Goal: Book appointment/travel/reservation

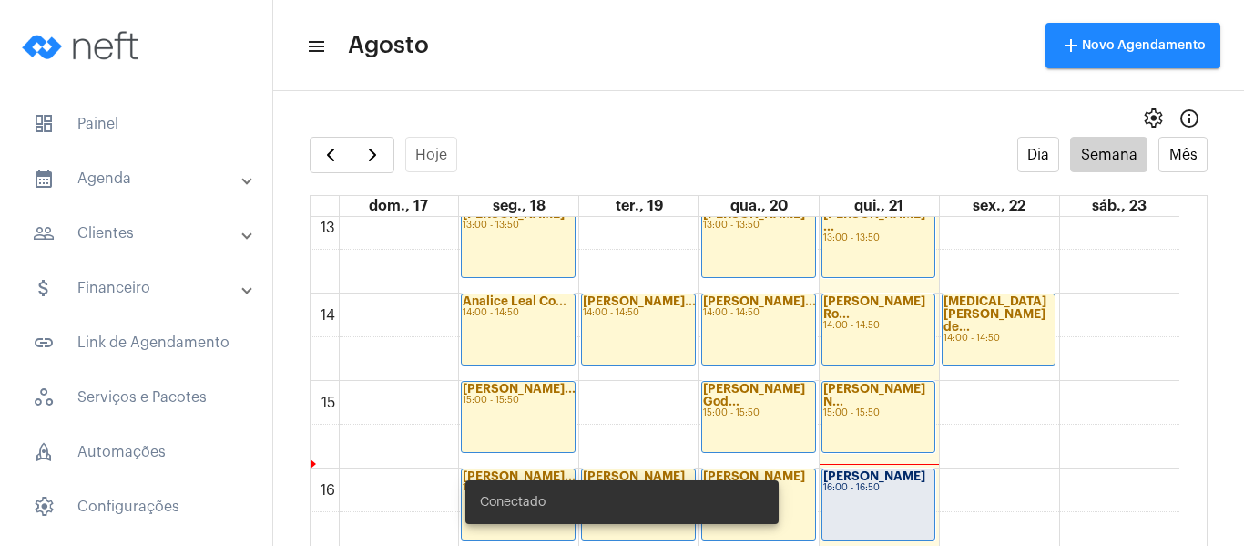
scroll to position [1254, 0]
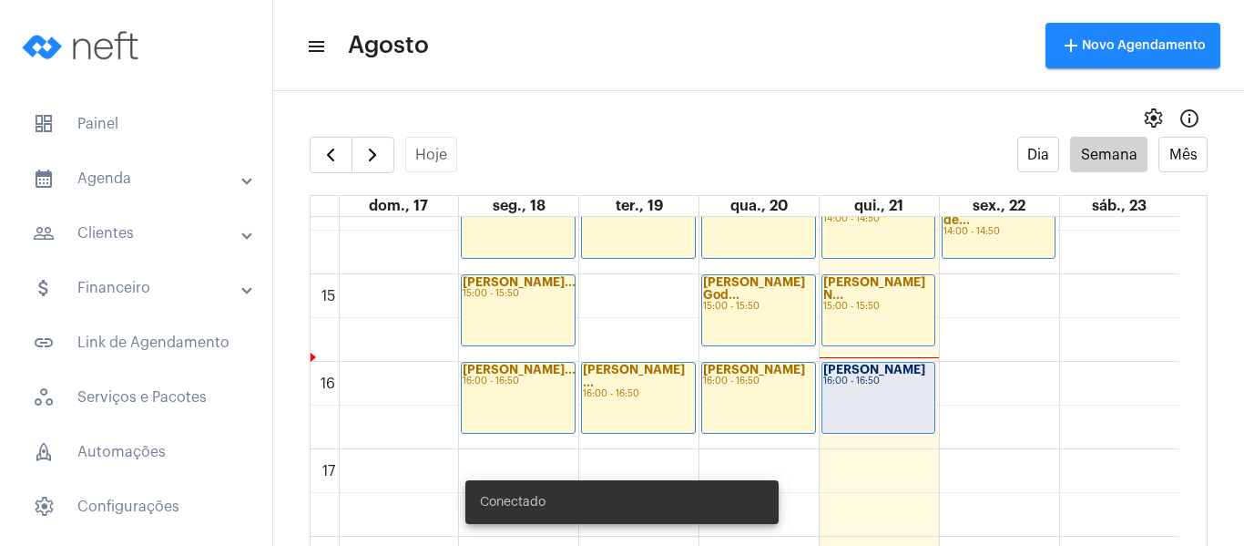
click at [865, 394] on div "[PERSON_NAME] 16:00 - 16:50" at bounding box center [879, 398] width 113 height 70
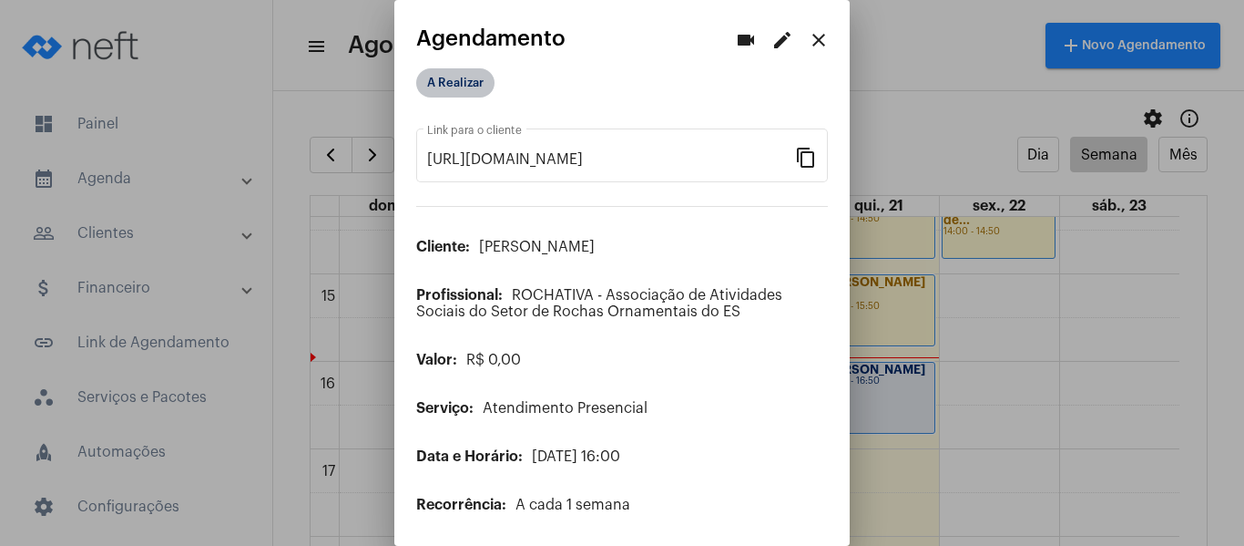
click at [438, 83] on mat-chip "A Realizar" at bounding box center [455, 82] width 78 height 29
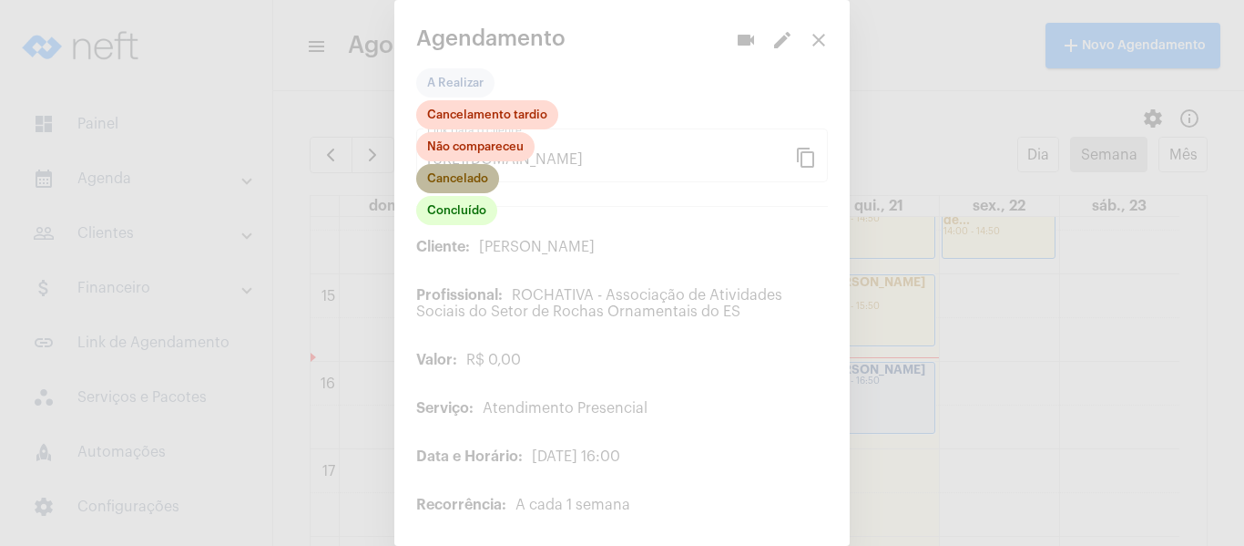
click at [464, 180] on mat-chip "Cancelado" at bounding box center [457, 178] width 83 height 29
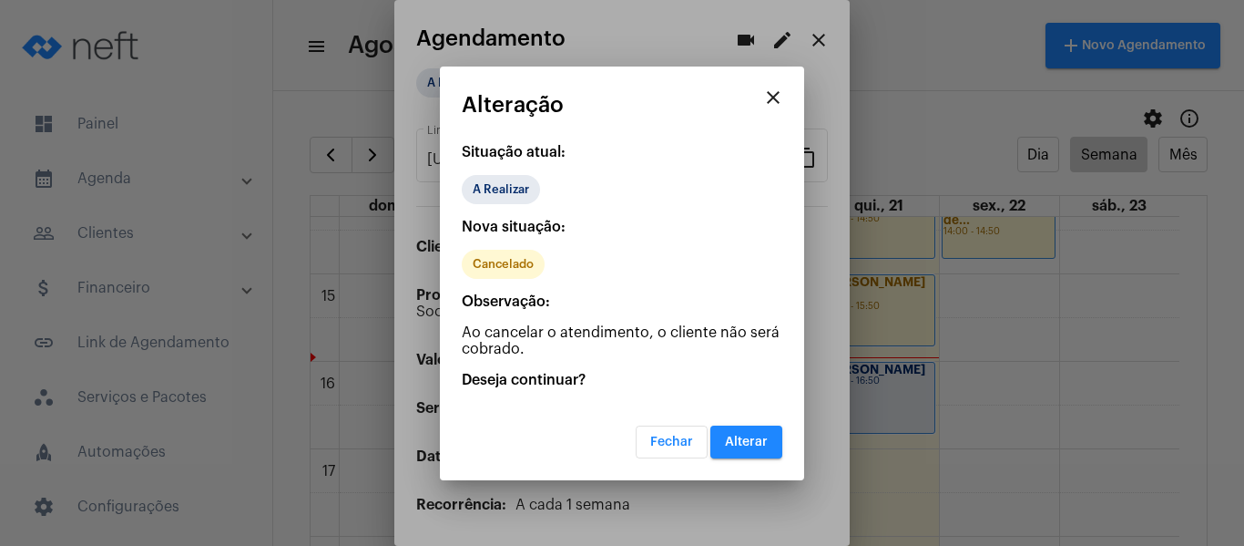
click at [765, 440] on span "Alterar" at bounding box center [746, 441] width 43 height 13
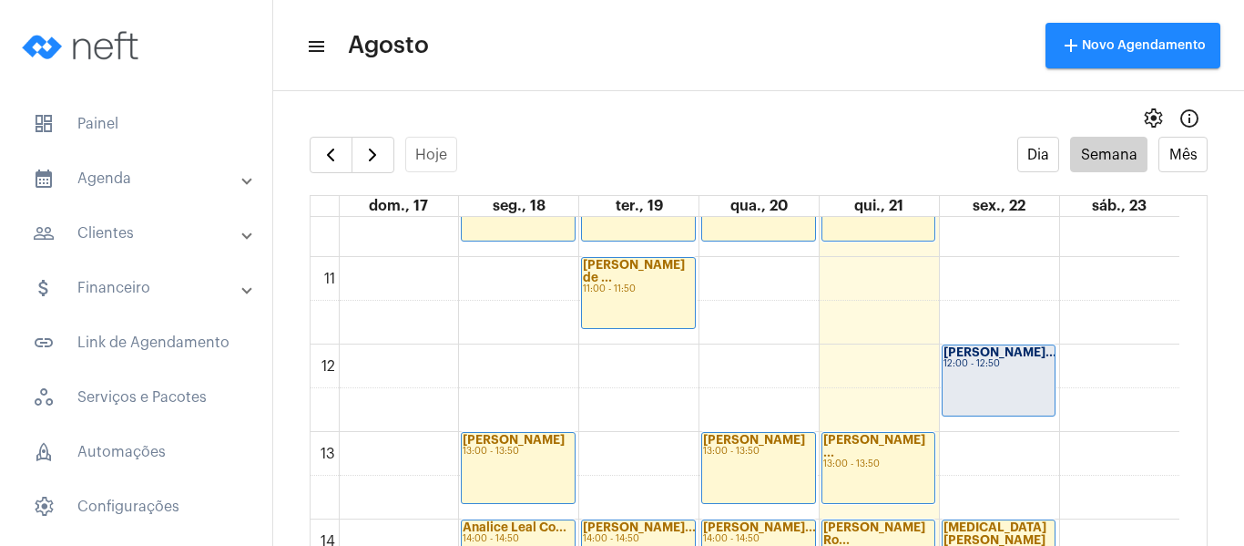
scroll to position [890, 0]
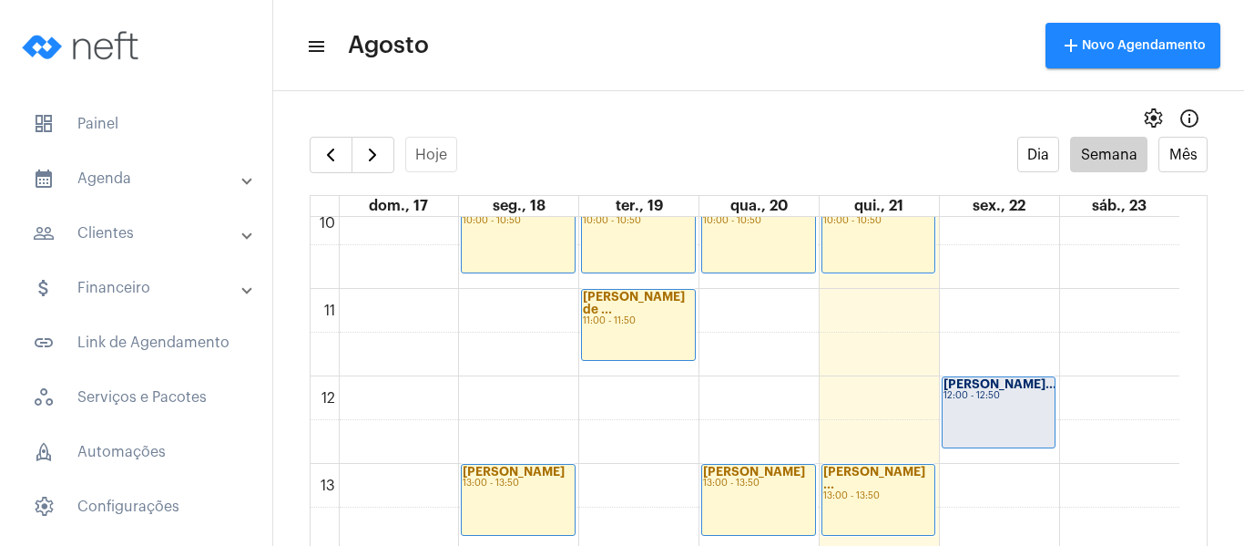
click at [960, 422] on div "[PERSON_NAME]... 12:00 - 12:50" at bounding box center [999, 412] width 113 height 70
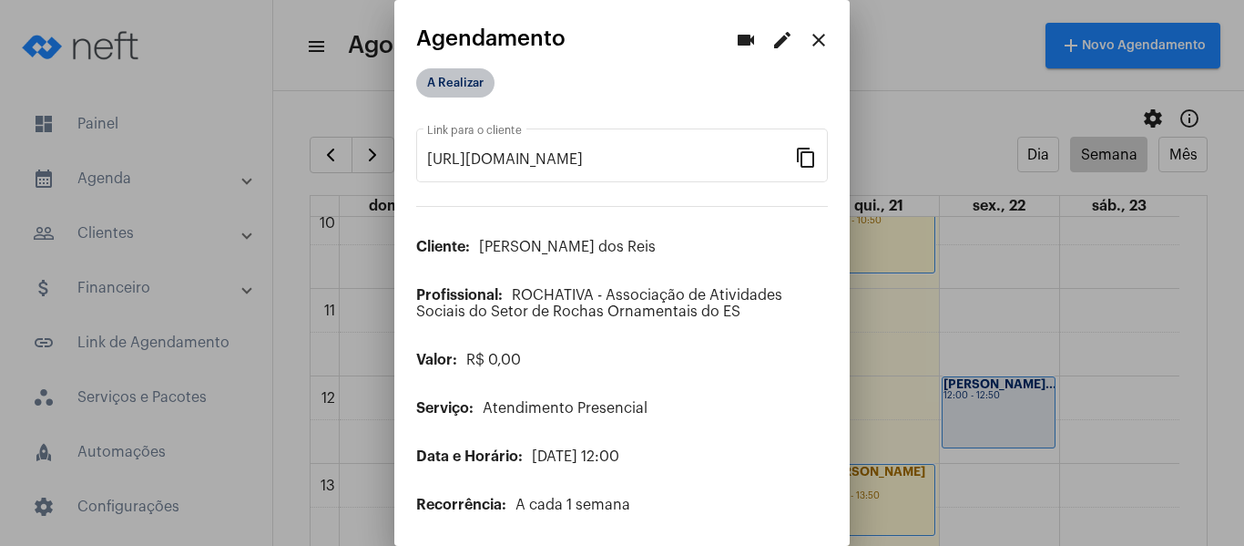
click at [438, 83] on mat-chip "A Realizar" at bounding box center [455, 82] width 78 height 29
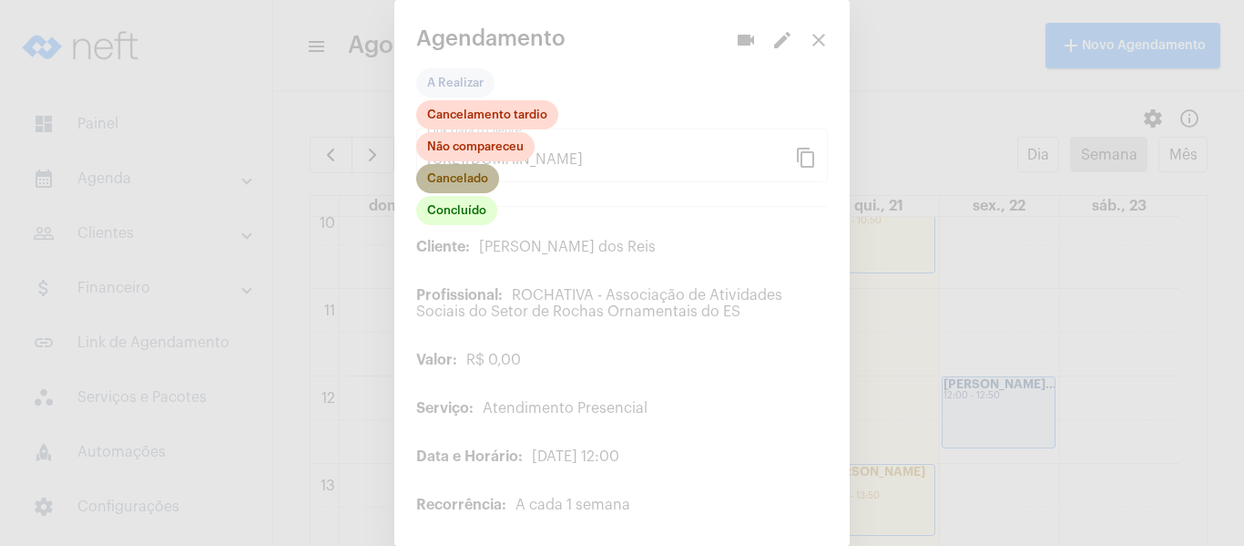
click at [445, 180] on mat-chip "Cancelado" at bounding box center [457, 178] width 83 height 29
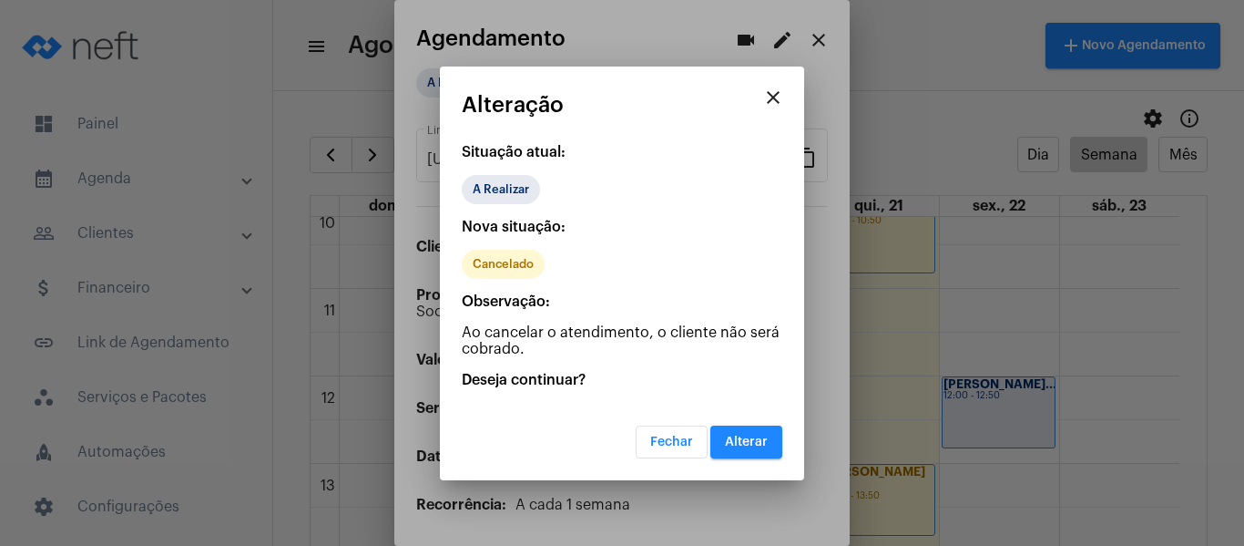
click at [741, 431] on button "Alterar" at bounding box center [746, 441] width 72 height 33
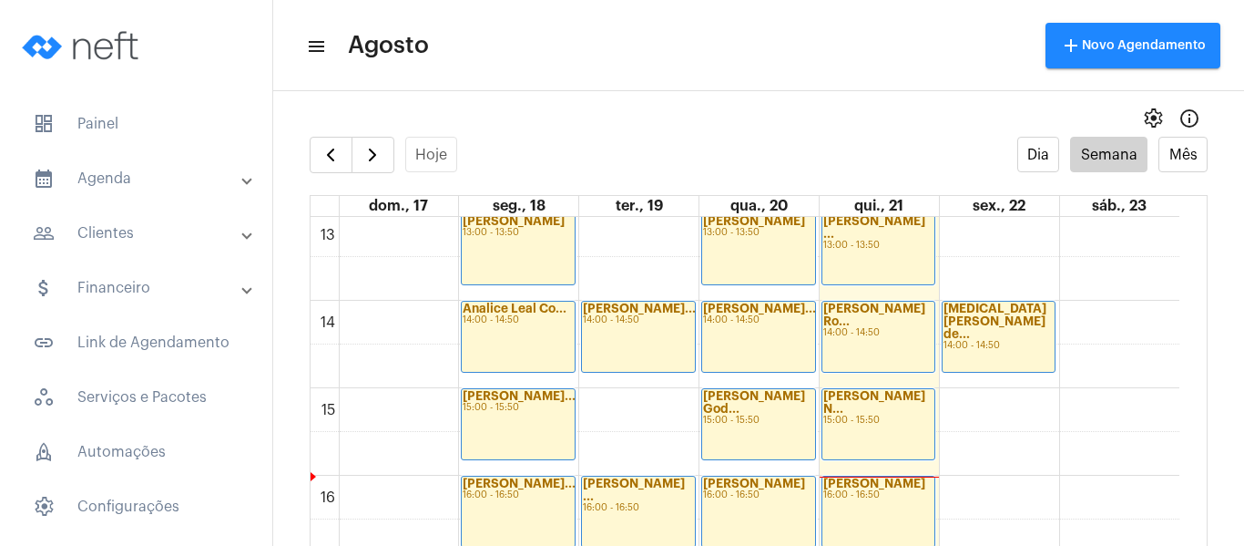
scroll to position [1254, 0]
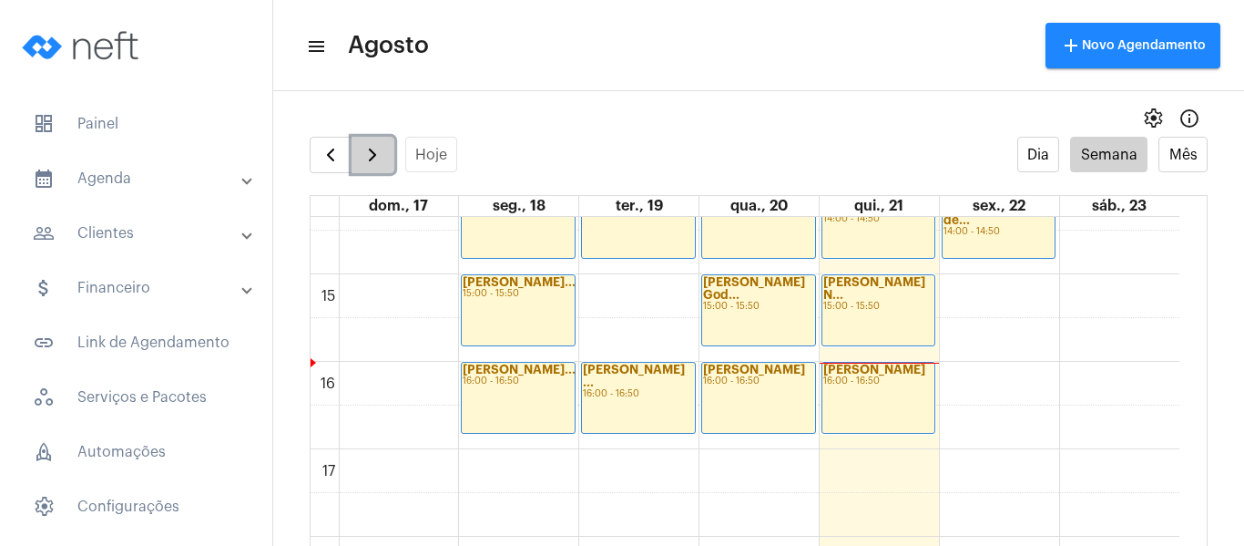
click at [383, 154] on span "button" at bounding box center [373, 155] width 22 height 22
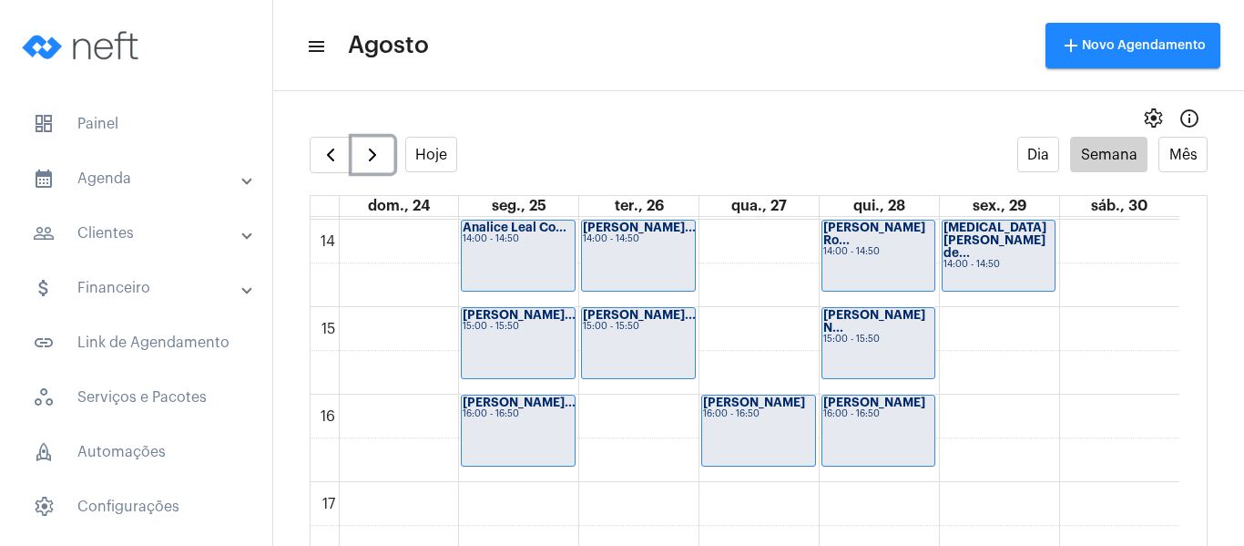
scroll to position [1254, 0]
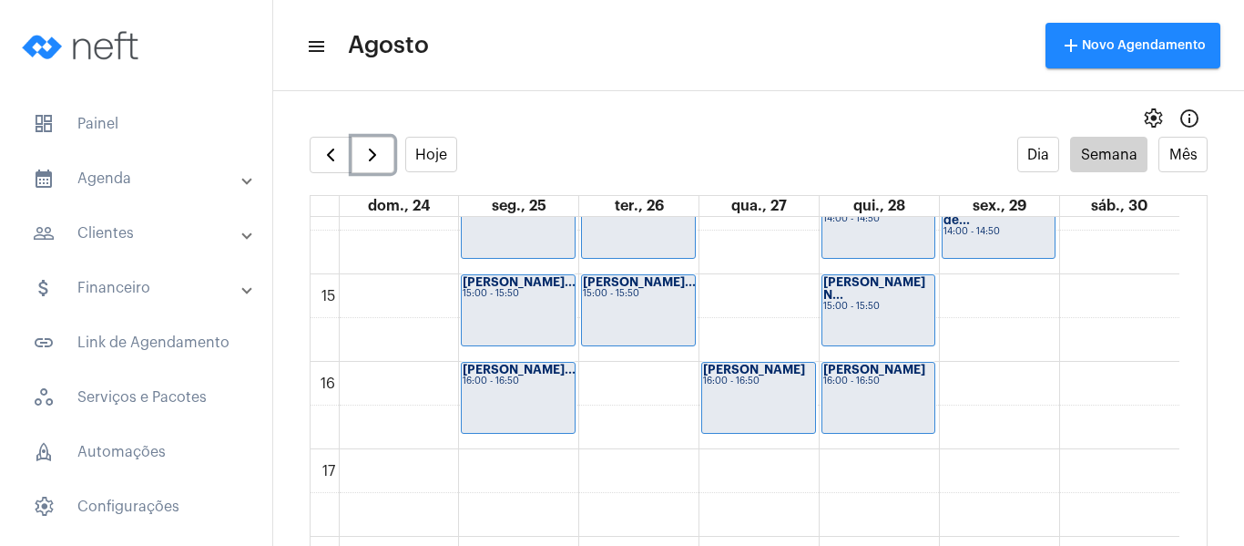
click at [853, 381] on div "16:00 - 16:50" at bounding box center [878, 381] width 111 height 10
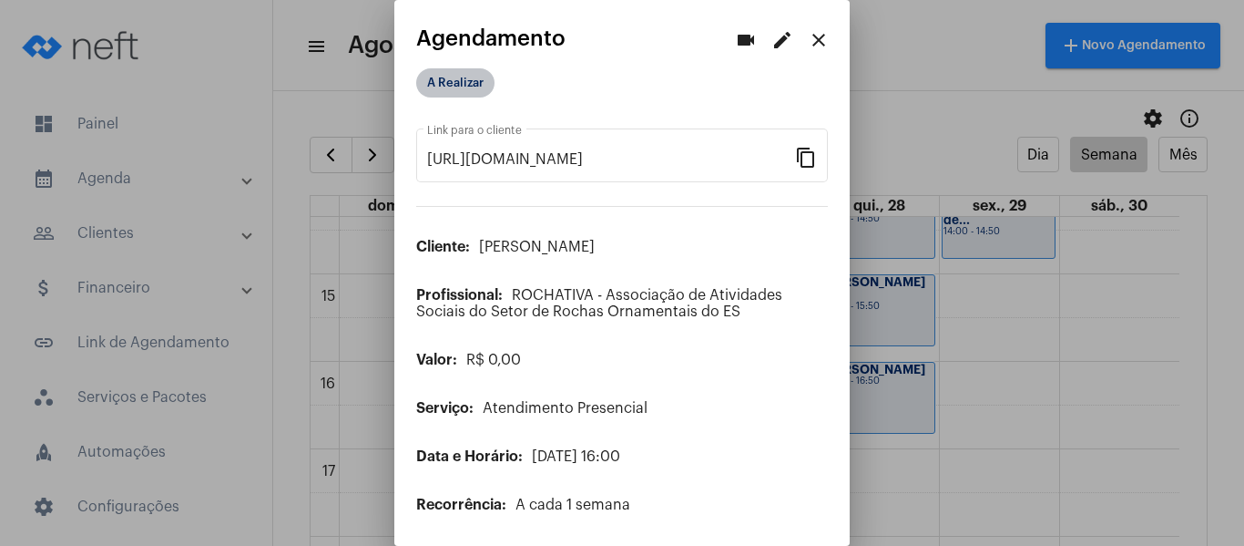
click at [465, 81] on mat-chip "A Realizar" at bounding box center [455, 82] width 78 height 29
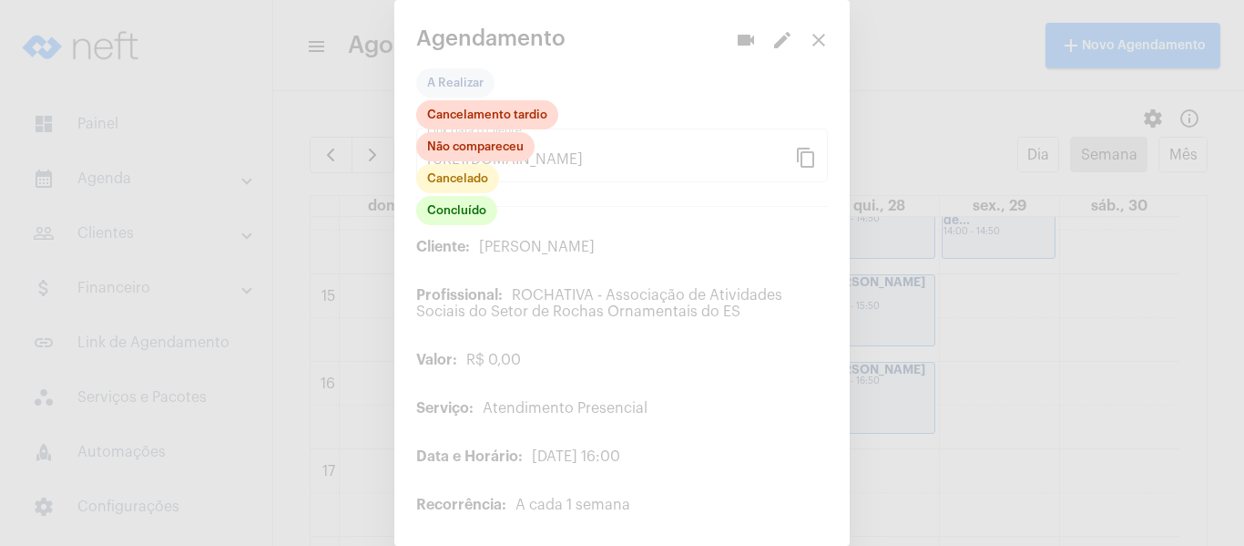
click at [772, 57] on div at bounding box center [622, 273] width 1244 height 546
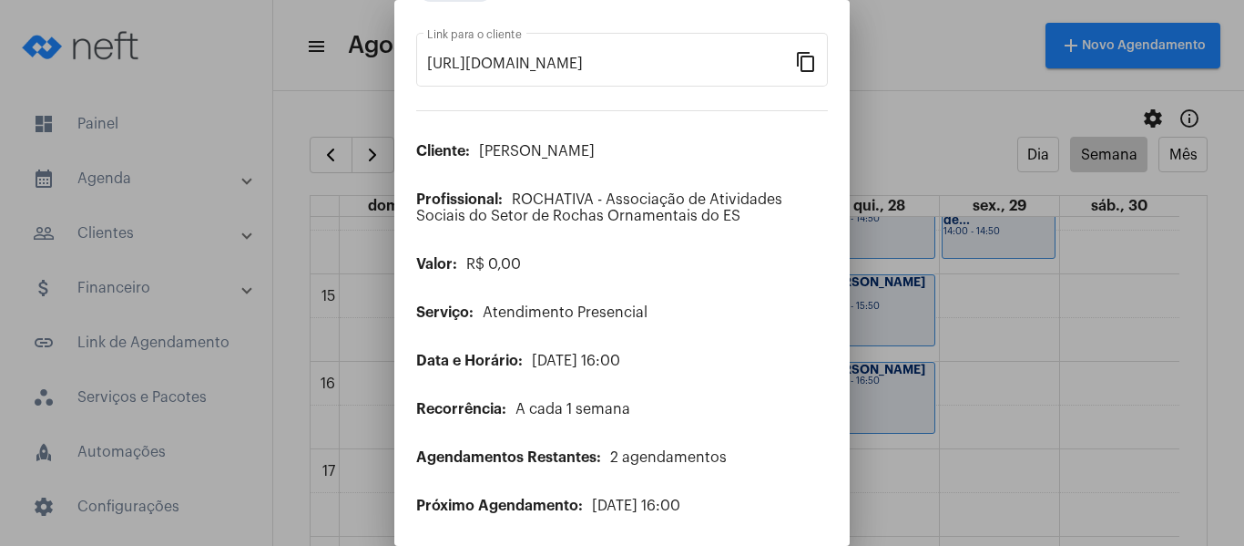
scroll to position [148, 0]
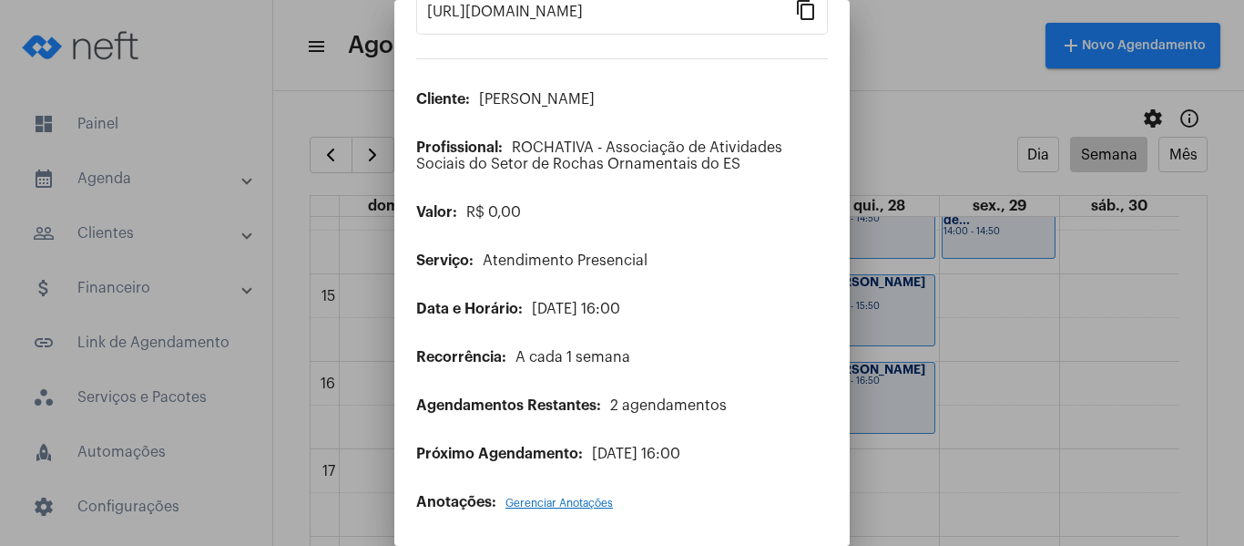
drag, startPoint x: 1235, startPoint y: 337, endPoint x: 1232, endPoint y: 379, distance: 42.0
click at [1238, 381] on div at bounding box center [622, 273] width 1244 height 546
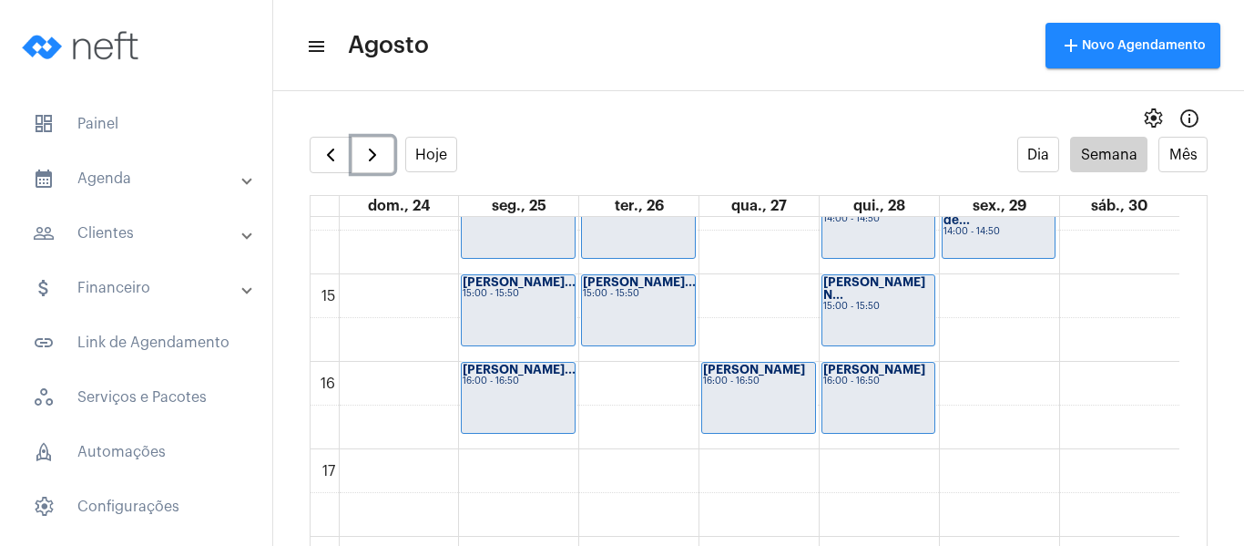
click at [899, 396] on div "Pedro Augusto d... 16:00 - 16:50" at bounding box center [879, 398] width 113 height 70
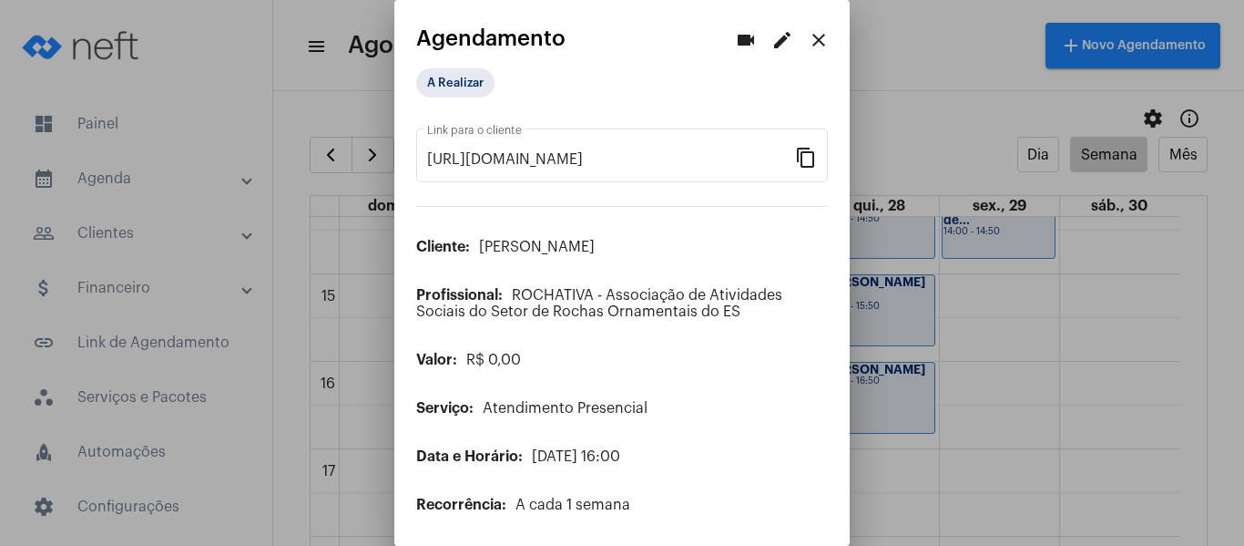
click at [776, 33] on mat-icon "edit" at bounding box center [783, 40] width 22 height 22
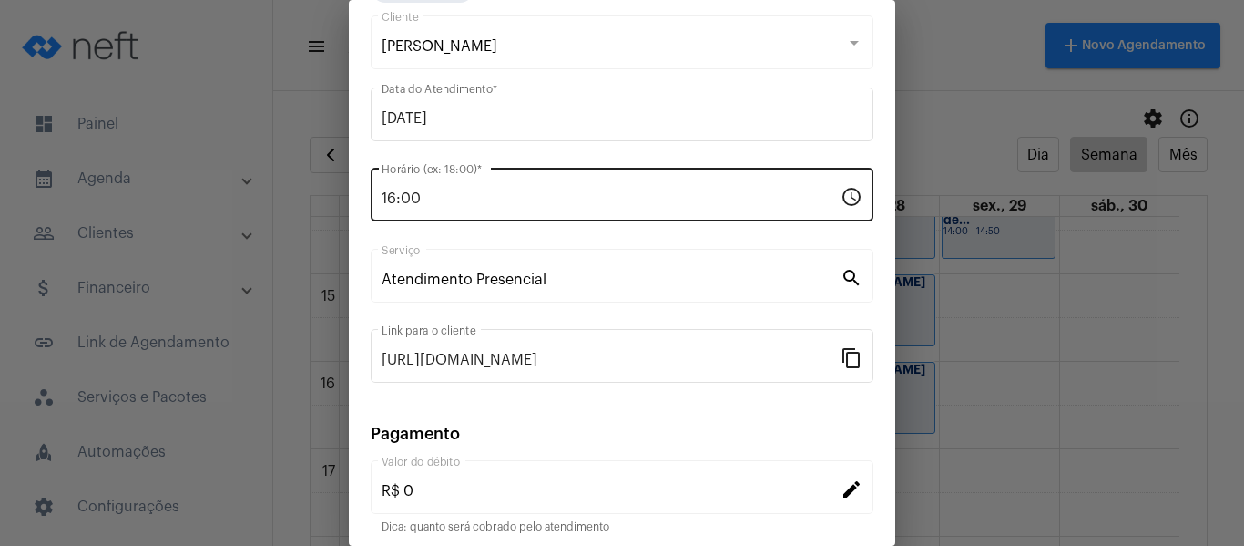
scroll to position [239, 0]
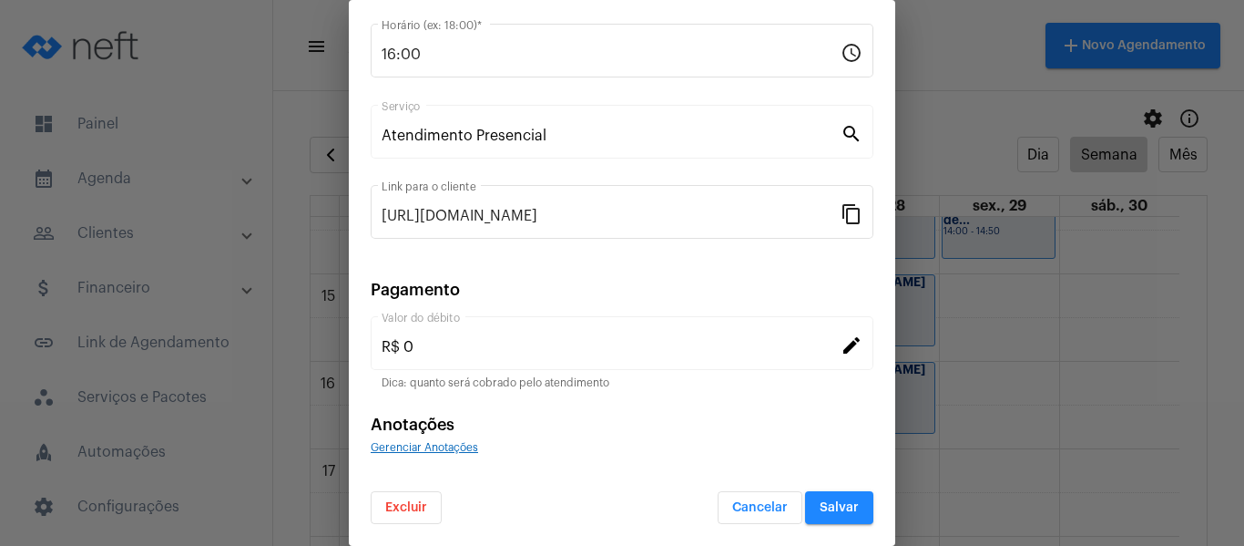
click at [428, 515] on button "Excluir" at bounding box center [406, 507] width 71 height 33
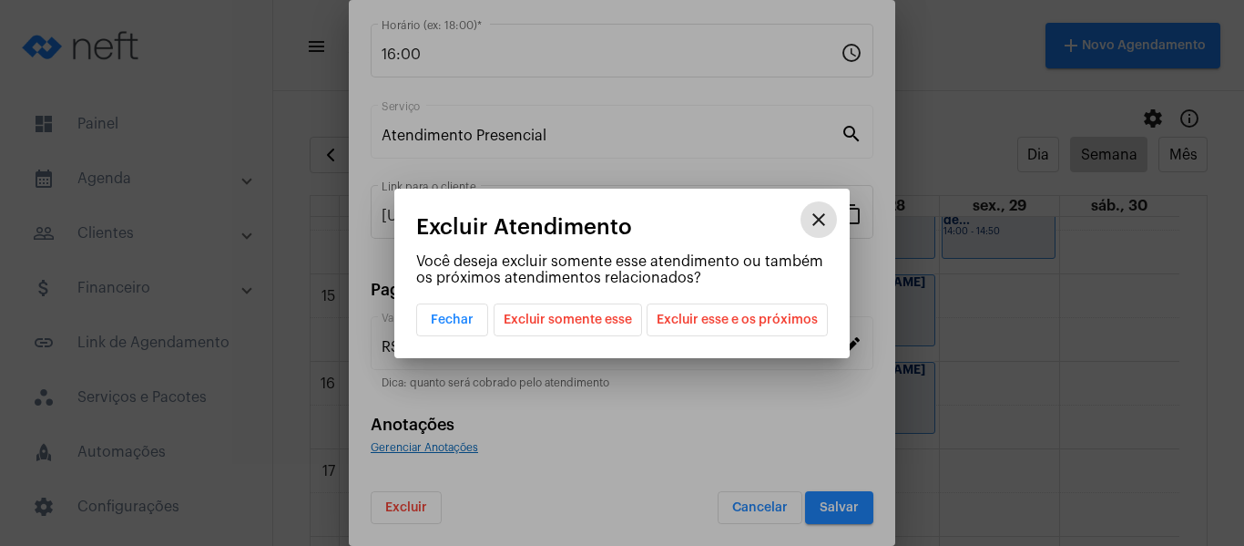
click at [738, 313] on span "Excluir esse e os próximos" at bounding box center [737, 319] width 161 height 31
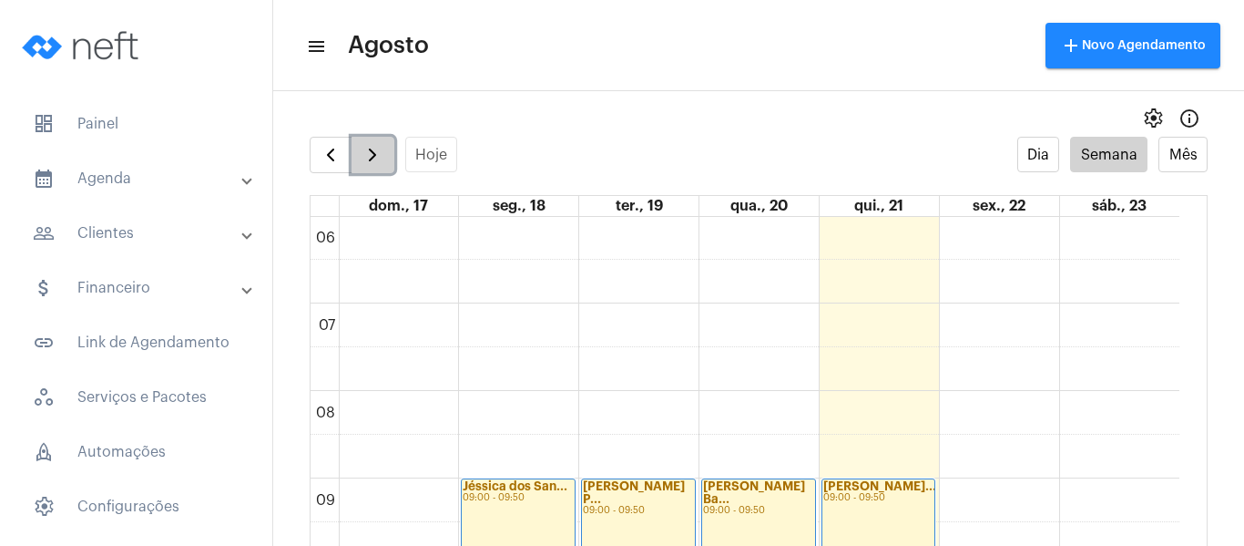
click at [364, 161] on span "button" at bounding box center [373, 155] width 22 height 22
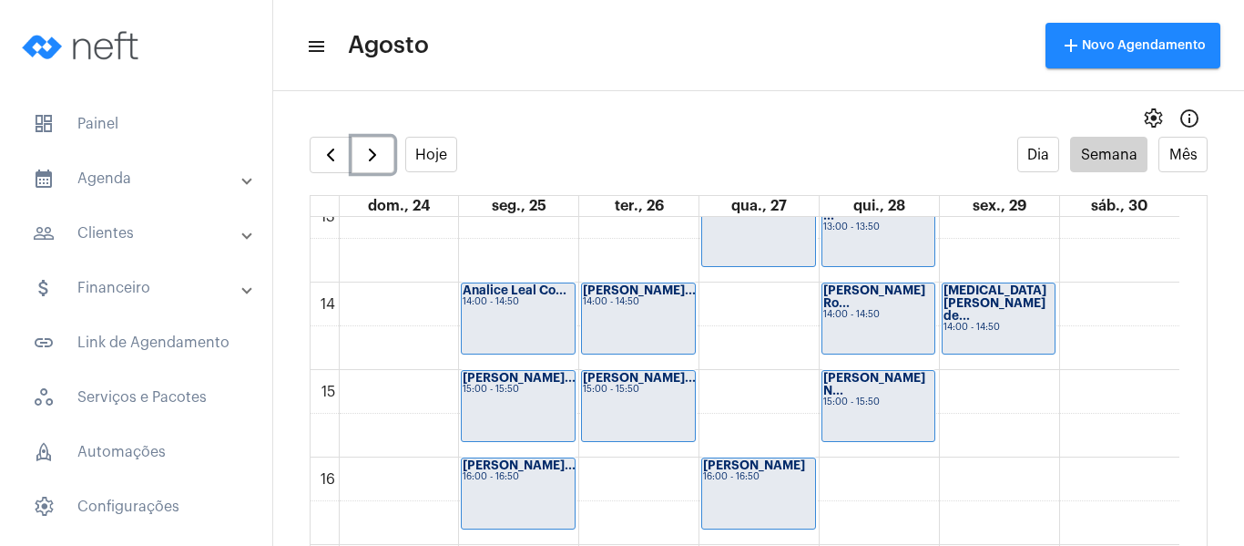
scroll to position [1163, 0]
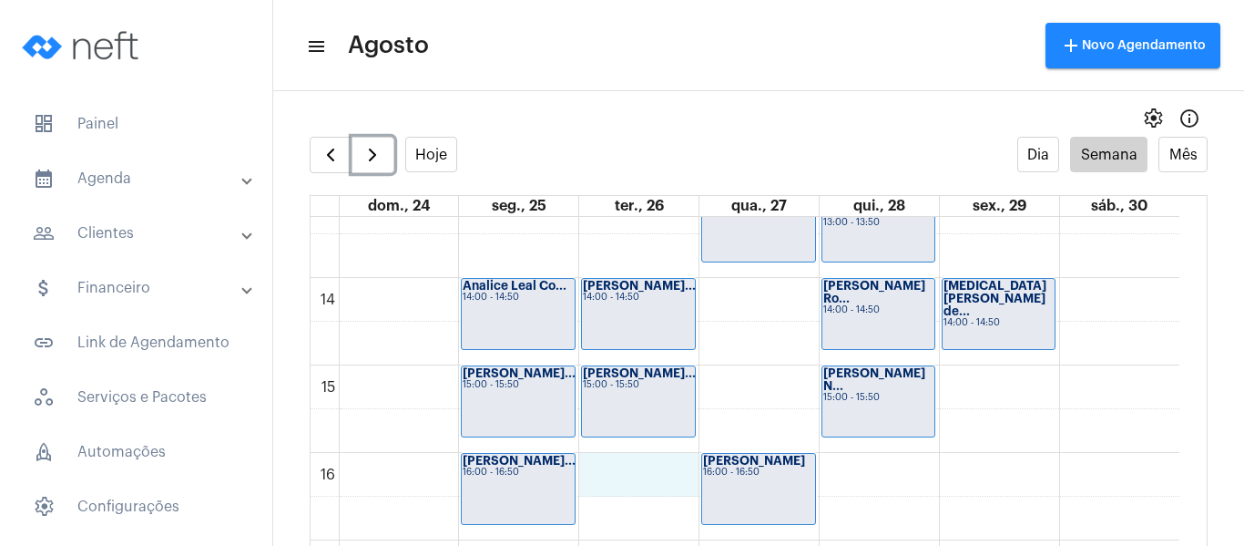
click at [632, 485] on div "00 01 02 03 04 05 06 07 08 09 10 11 12 13 14 15 16 17 18 19 20 21 22 23 [PERSON…" at bounding box center [745, 103] width 869 height 2099
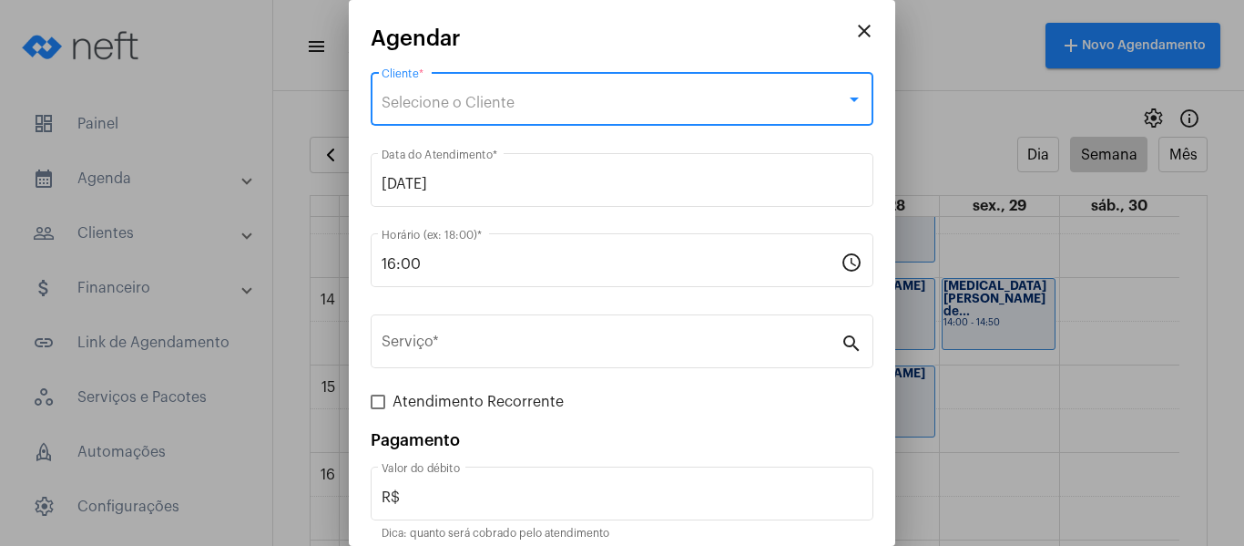
click at [422, 102] on span "Selecione o Cliente" at bounding box center [448, 103] width 133 height 15
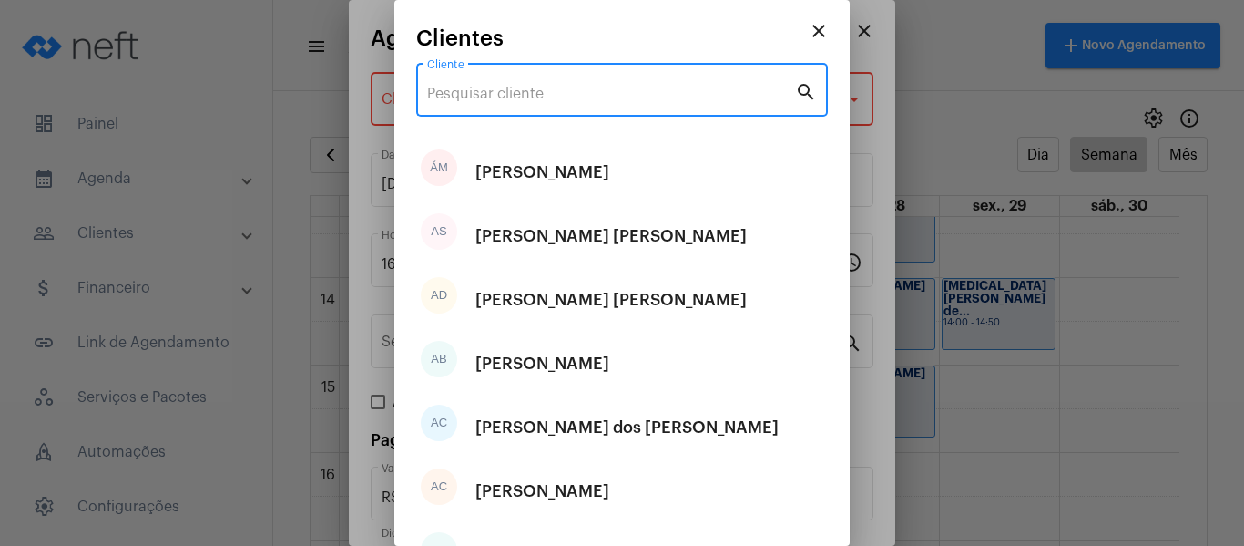
click at [438, 97] on input "Cliente" at bounding box center [611, 94] width 368 height 16
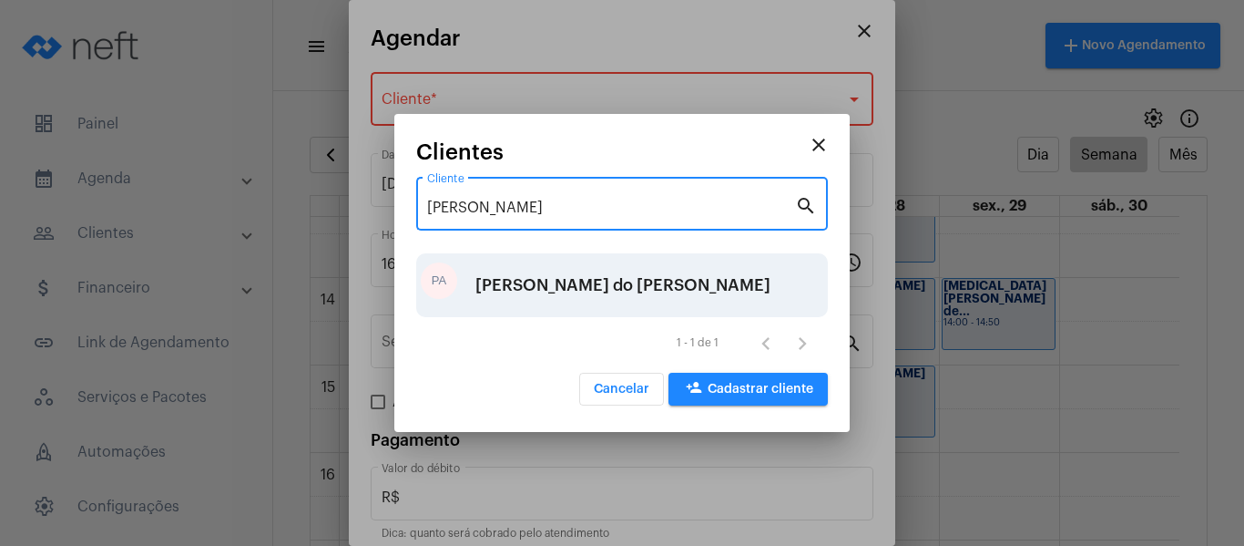
type input "[PERSON_NAME]"
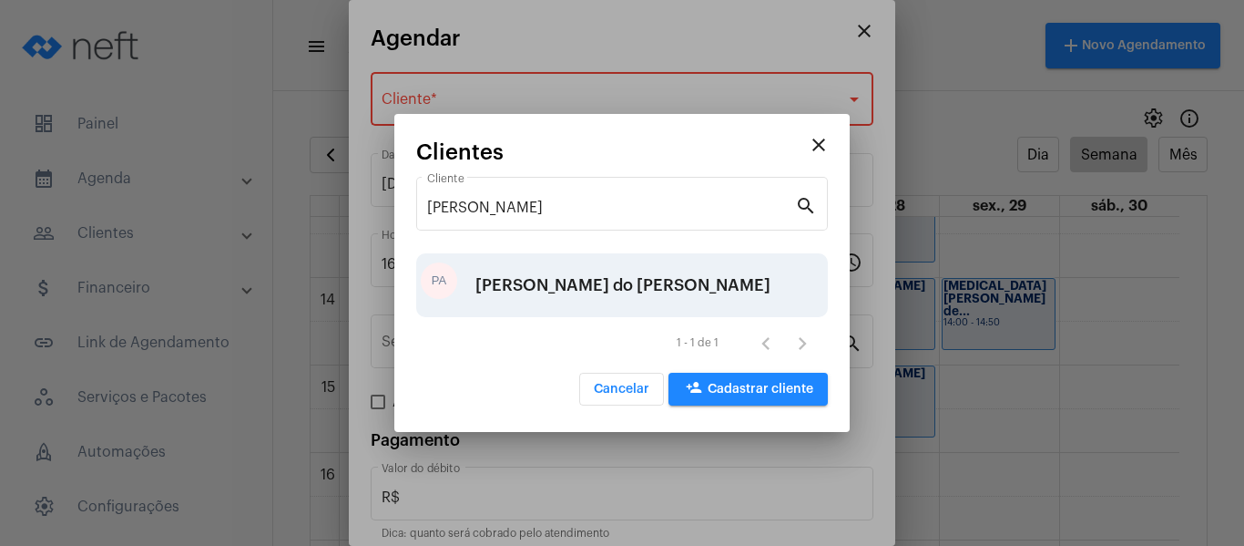
click at [499, 266] on div "[PERSON_NAME] do [PERSON_NAME]" at bounding box center [622, 285] width 295 height 55
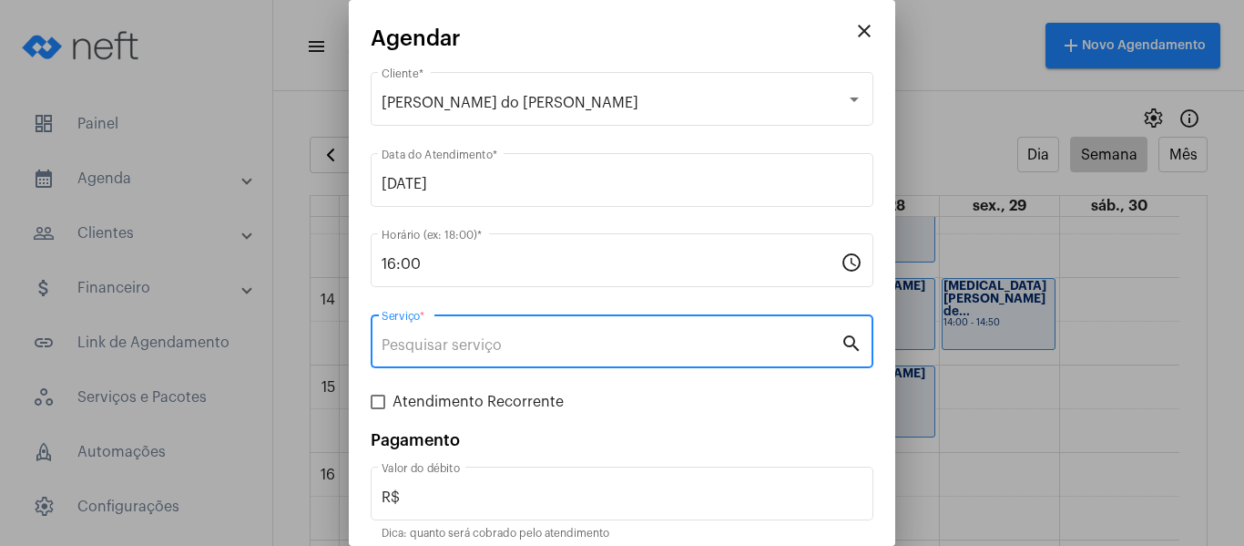
click at [461, 342] on input "Serviço *" at bounding box center [611, 345] width 459 height 16
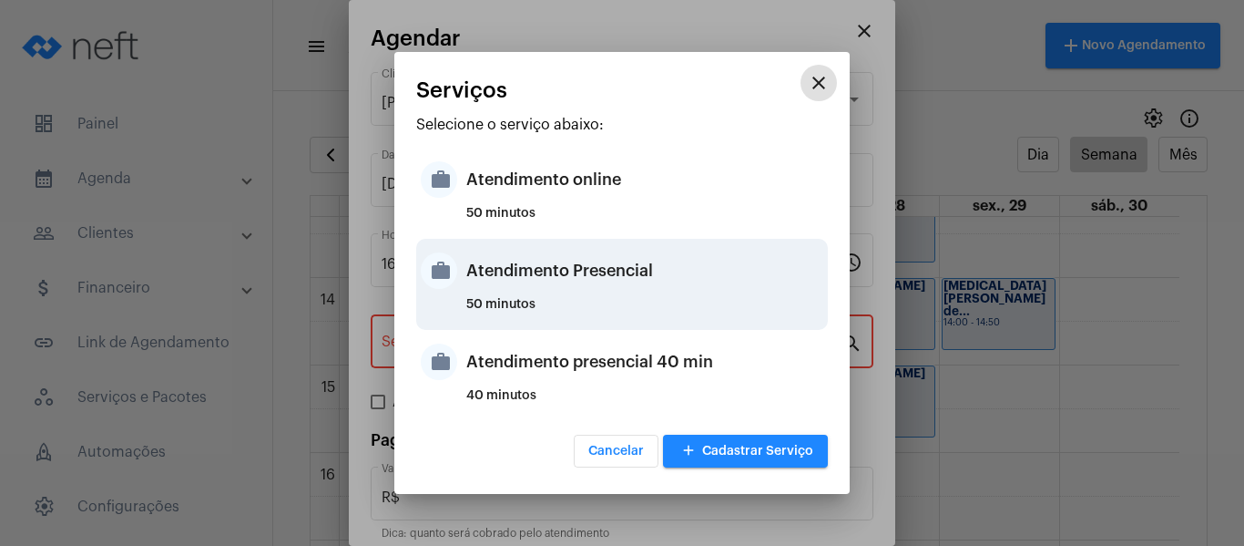
click at [493, 277] on div "Atendimento Presencial" at bounding box center [644, 270] width 357 height 55
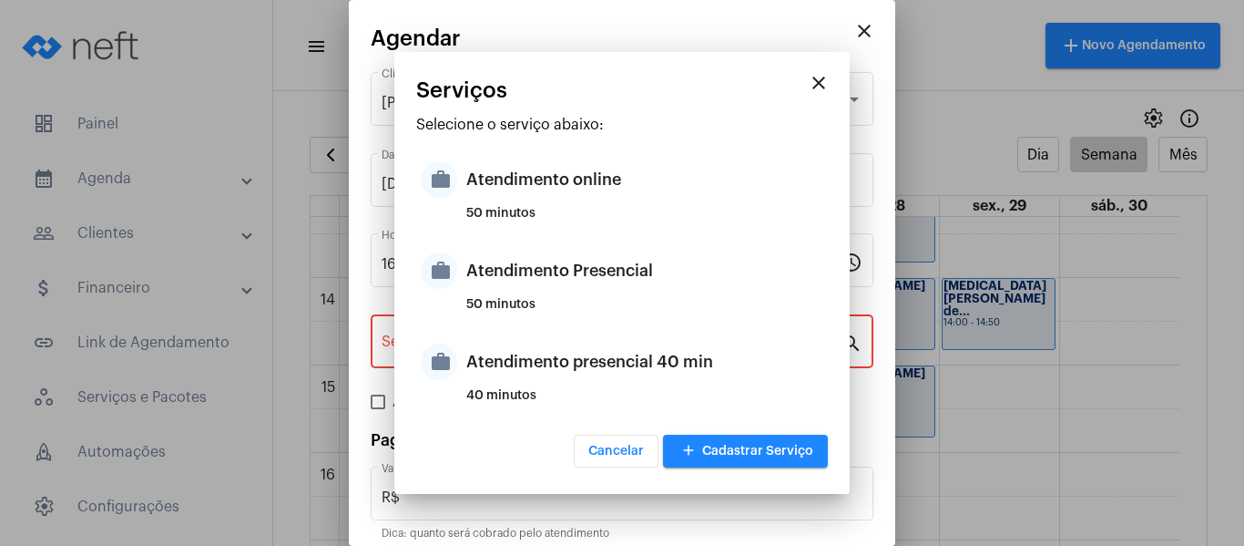
type input "Atendimento Presencial"
type input "R$ 0"
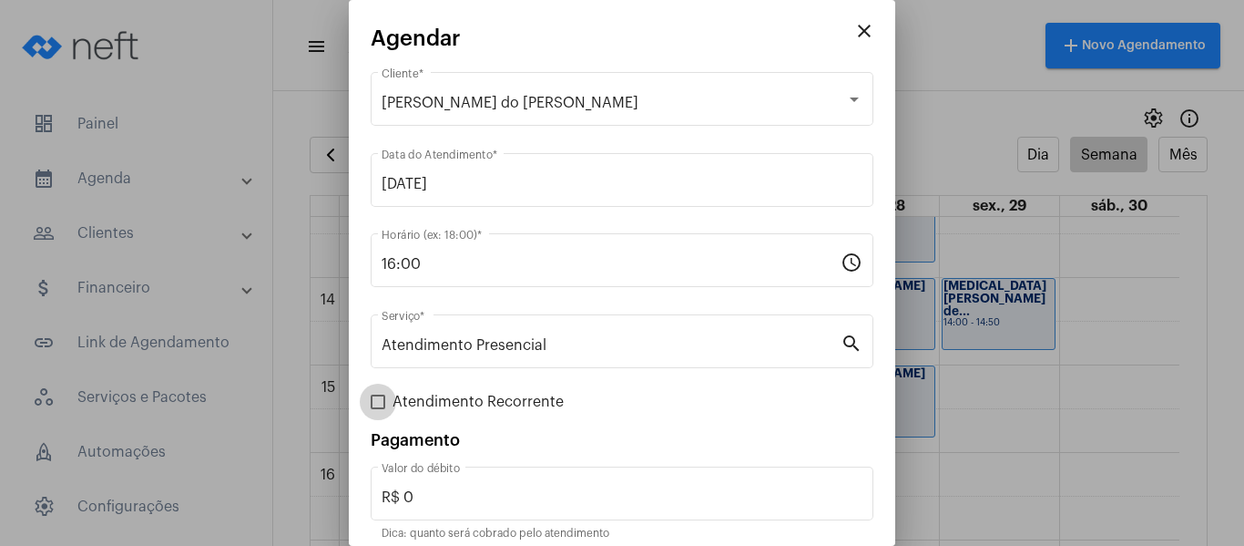
click at [373, 410] on label "Atendimento Recorrente" at bounding box center [467, 402] width 193 height 22
click at [377, 410] on input "Atendimento Recorrente" at bounding box center [377, 409] width 1 height 1
checkbox input "true"
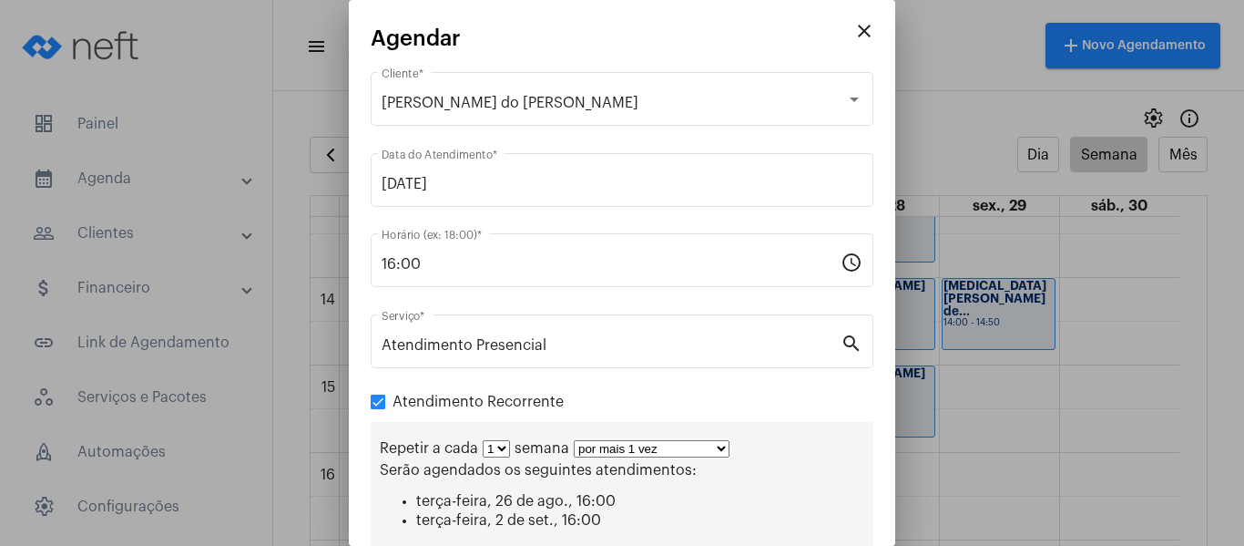
click at [581, 444] on select "por mais 1 vez por mais 2 vezes por mais 3 vezes por mais 4 vezes por mais 5 ve…" at bounding box center [652, 448] width 156 height 17
select select "3: 4"
click at [574, 440] on select "por mais 1 vez por mais 2 vezes por mais 3 vezes por mais 4 vezes por mais 5 ve…" at bounding box center [652, 448] width 156 height 17
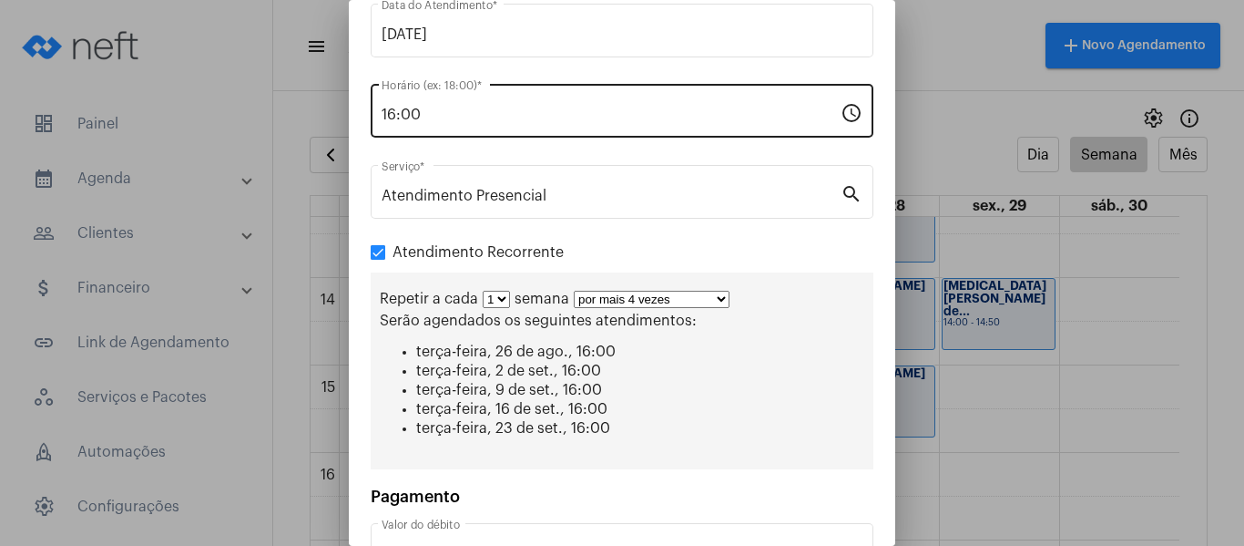
scroll to position [281, 0]
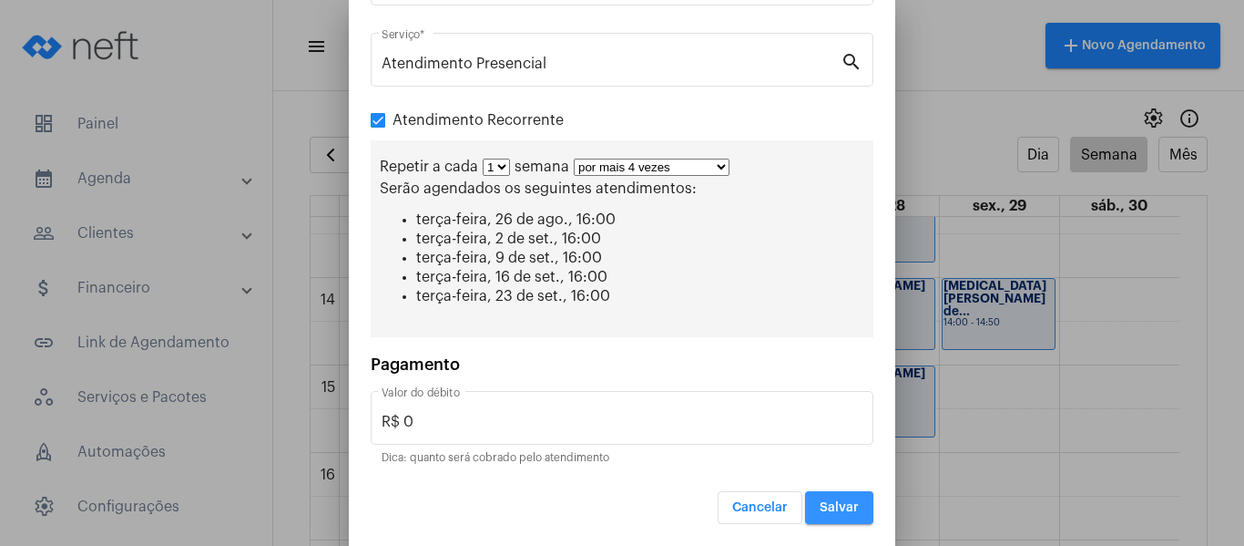
click at [820, 506] on span "Salvar" at bounding box center [839, 507] width 39 height 13
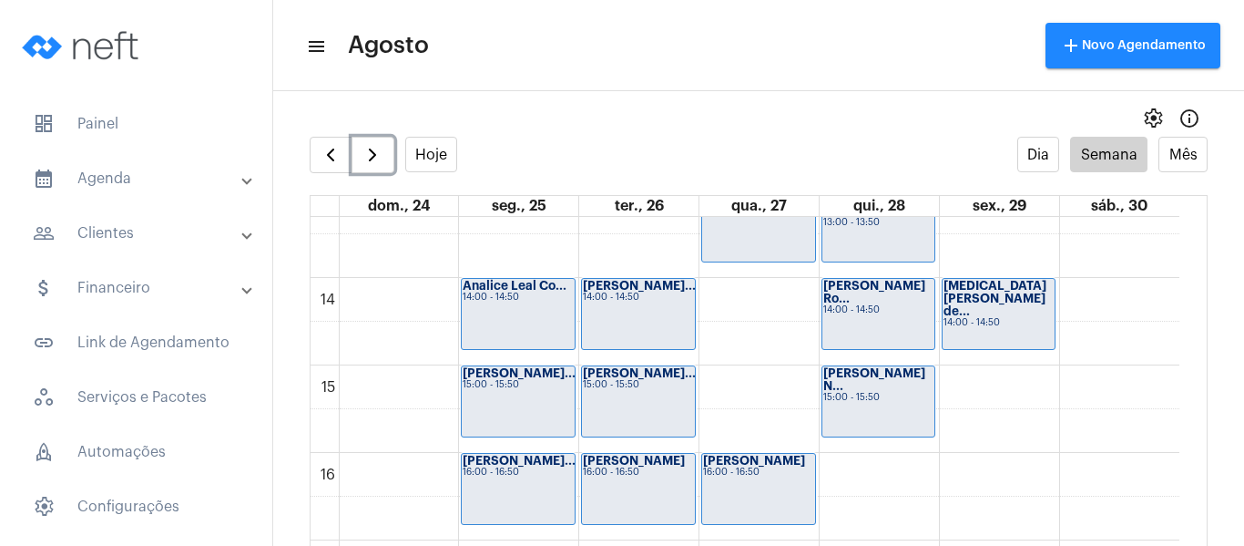
scroll to position [981, 0]
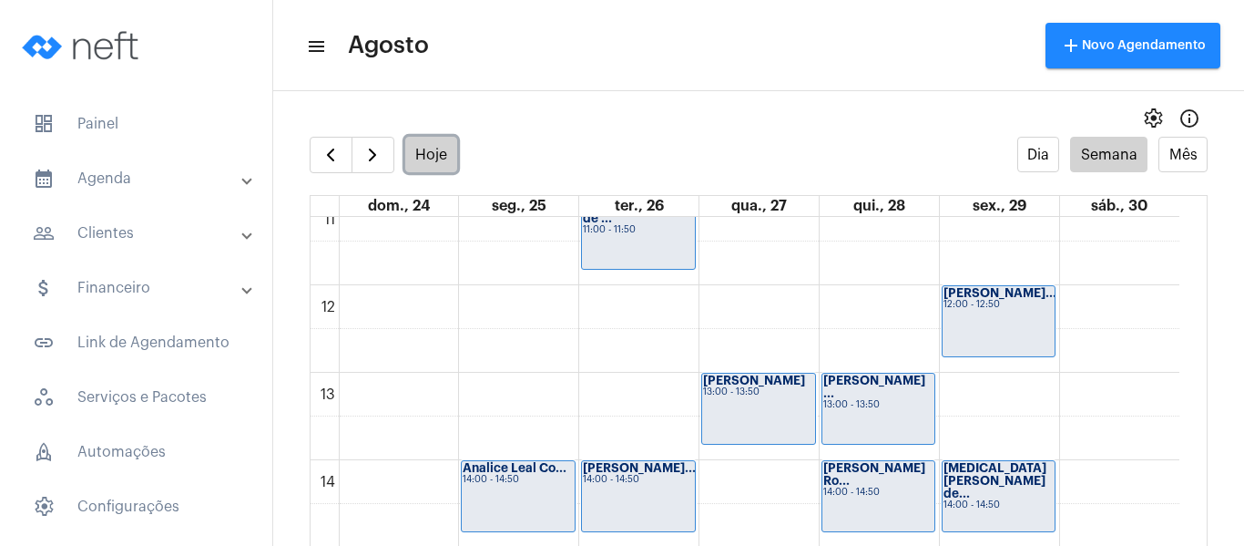
click at [431, 156] on button "Hoje" at bounding box center [431, 155] width 53 height 36
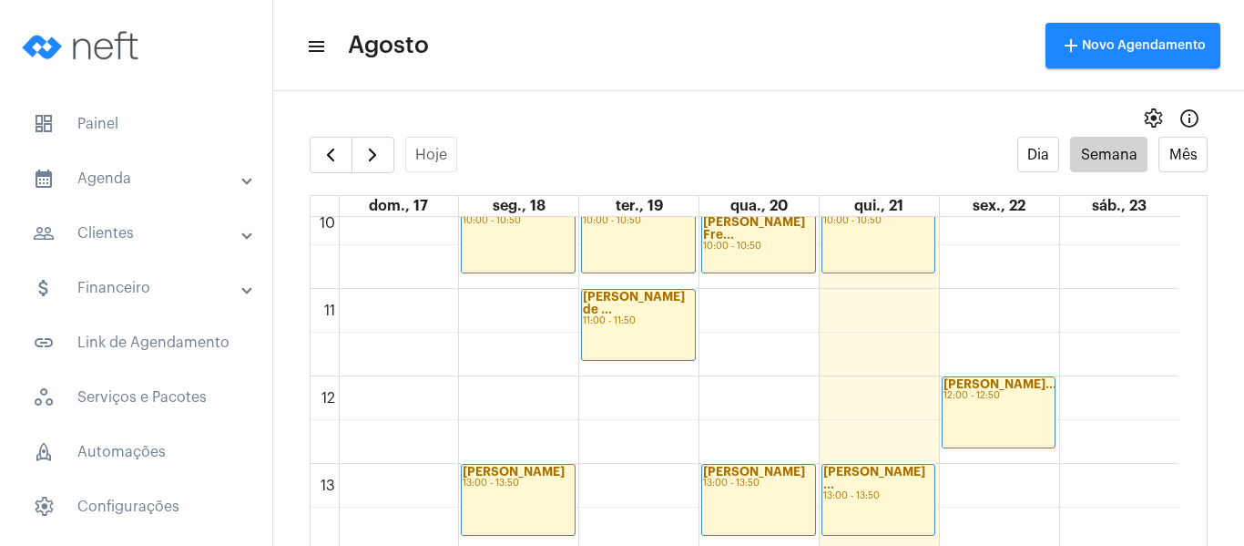
scroll to position [1163, 0]
